Goal: Navigation & Orientation: Go to known website

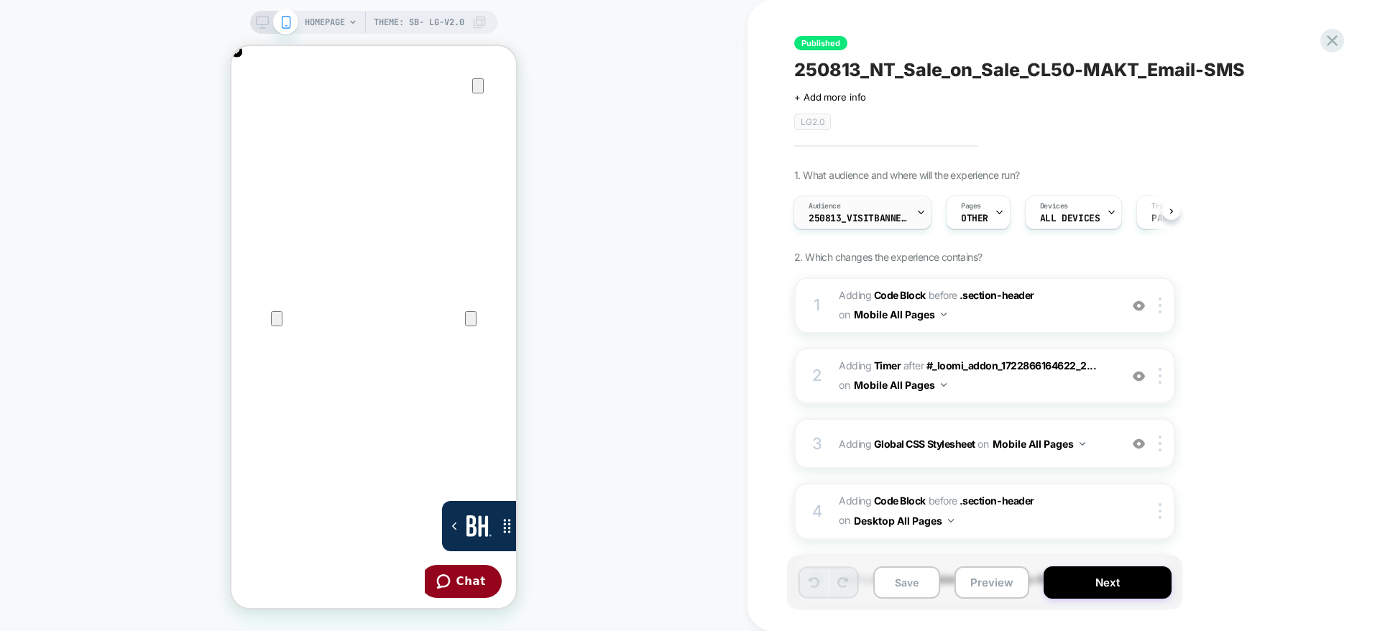
click at [868, 221] on span "250813_VisitBanner_CL50-MAKT" at bounding box center [859, 219] width 101 height 10
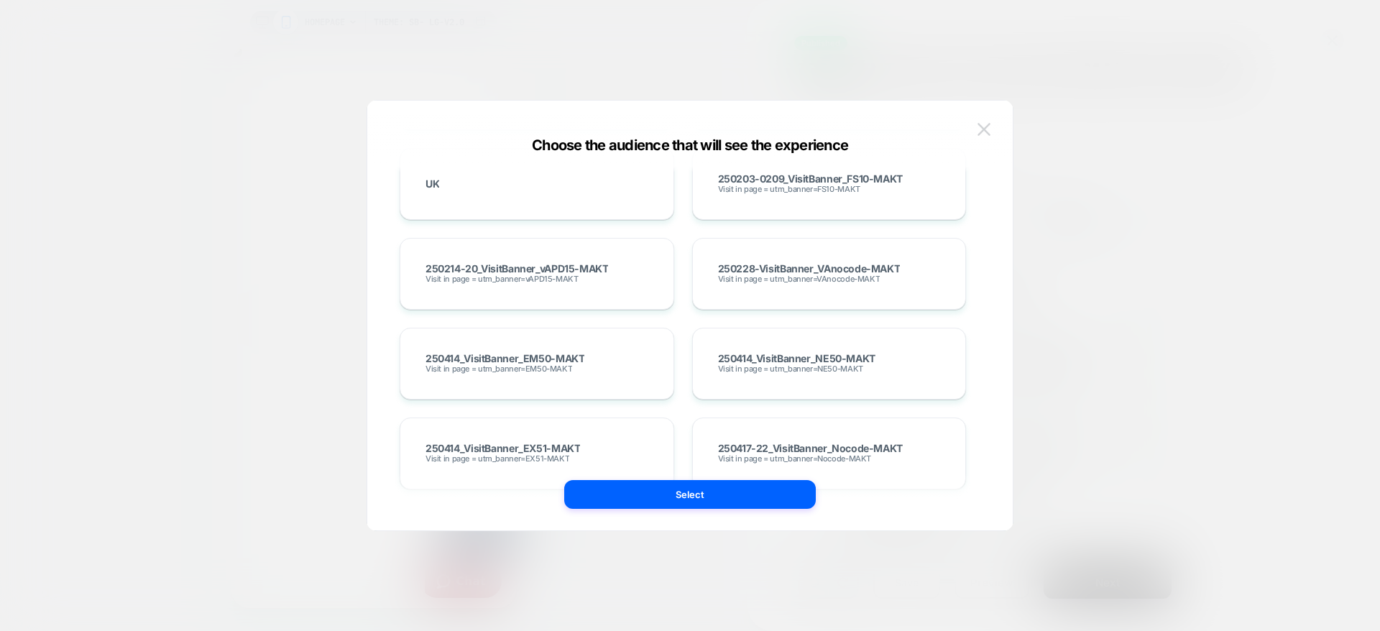
click at [983, 130] on img at bounding box center [984, 129] width 13 height 12
